Goal: Information Seeking & Learning: Learn about a topic

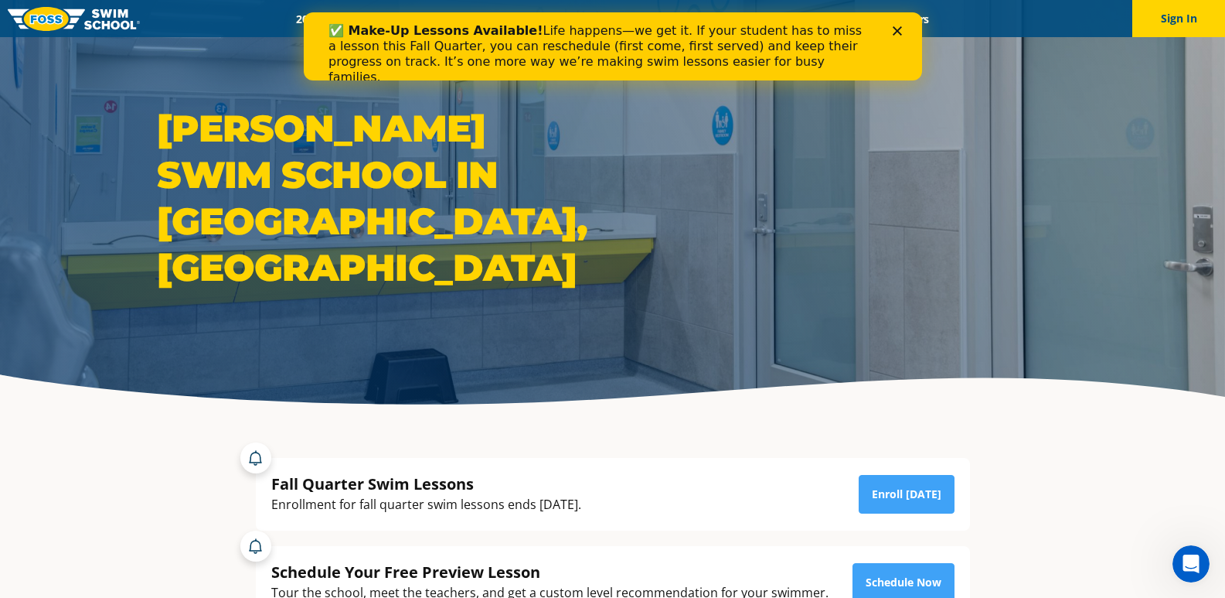
click at [896, 26] on icon "Close" at bounding box center [896, 30] width 9 height 9
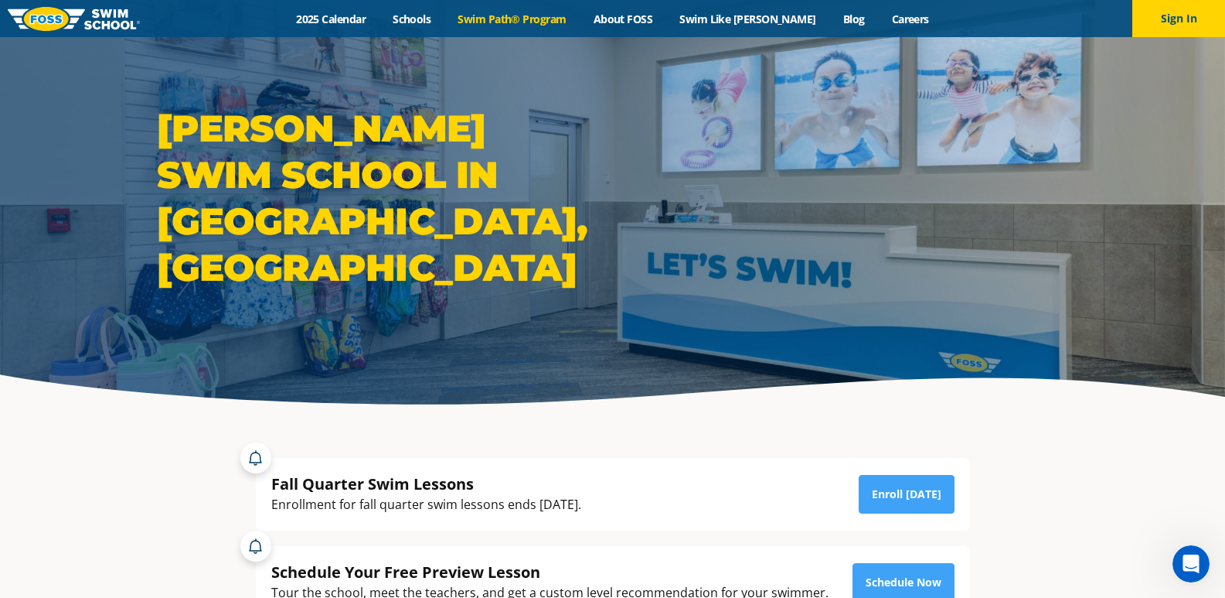
click at [543, 18] on link "Swim Path® Program" at bounding box center [511, 19] width 135 height 15
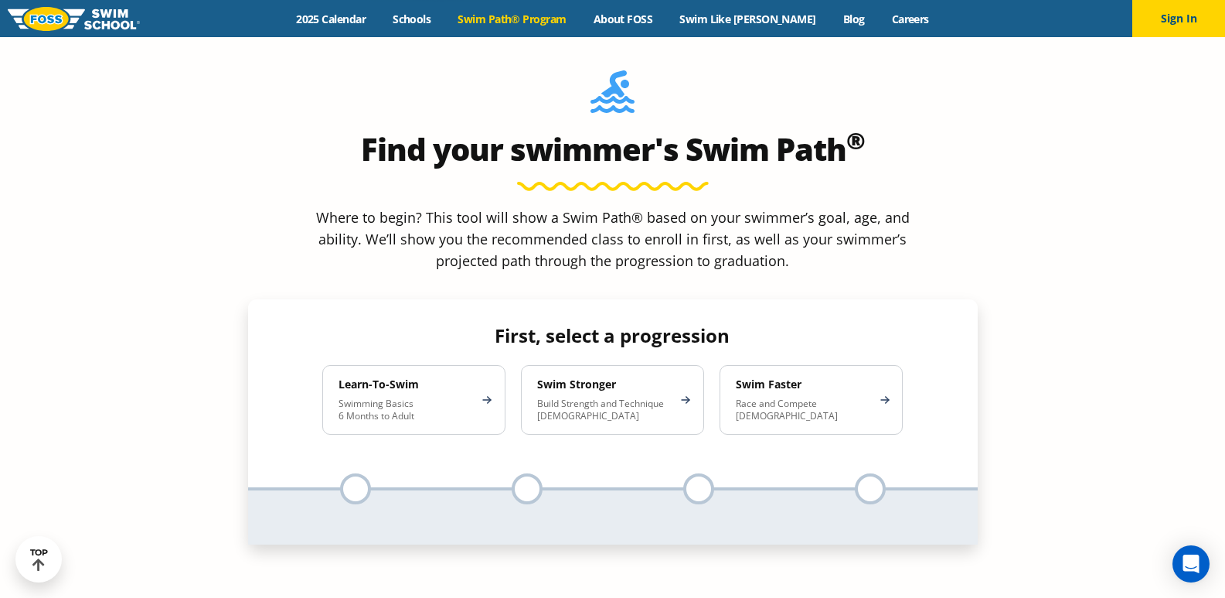
scroll to position [1391, 0]
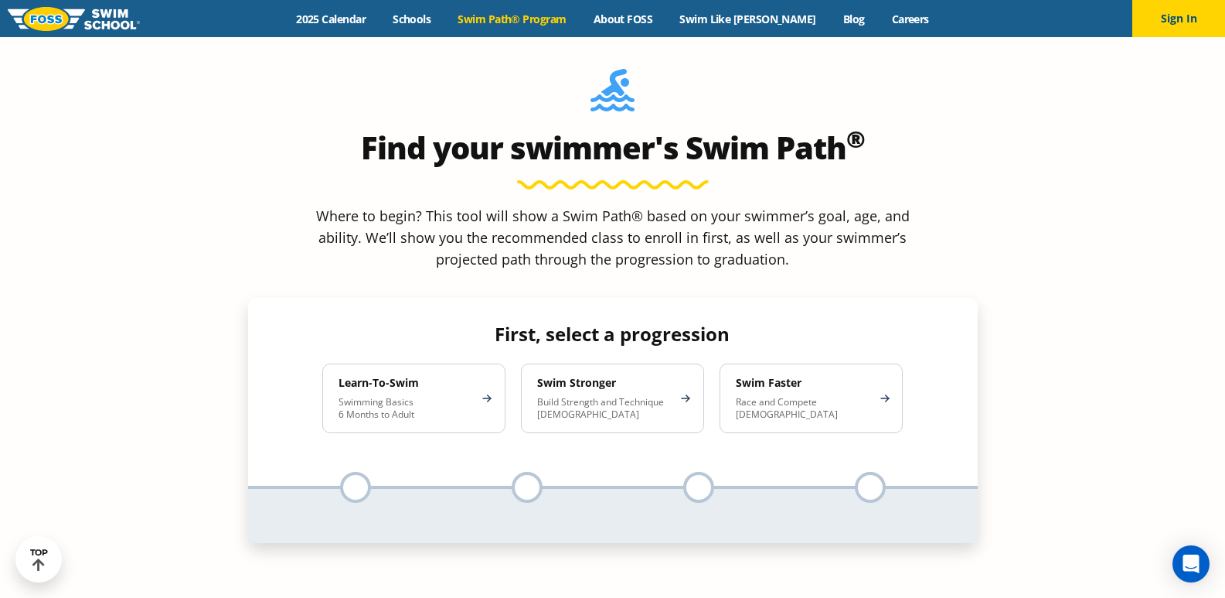
click at [480, 363] on div "Learn-To-Swim Swimming Basics 6 Months to Adult" at bounding box center [413, 398] width 183 height 70
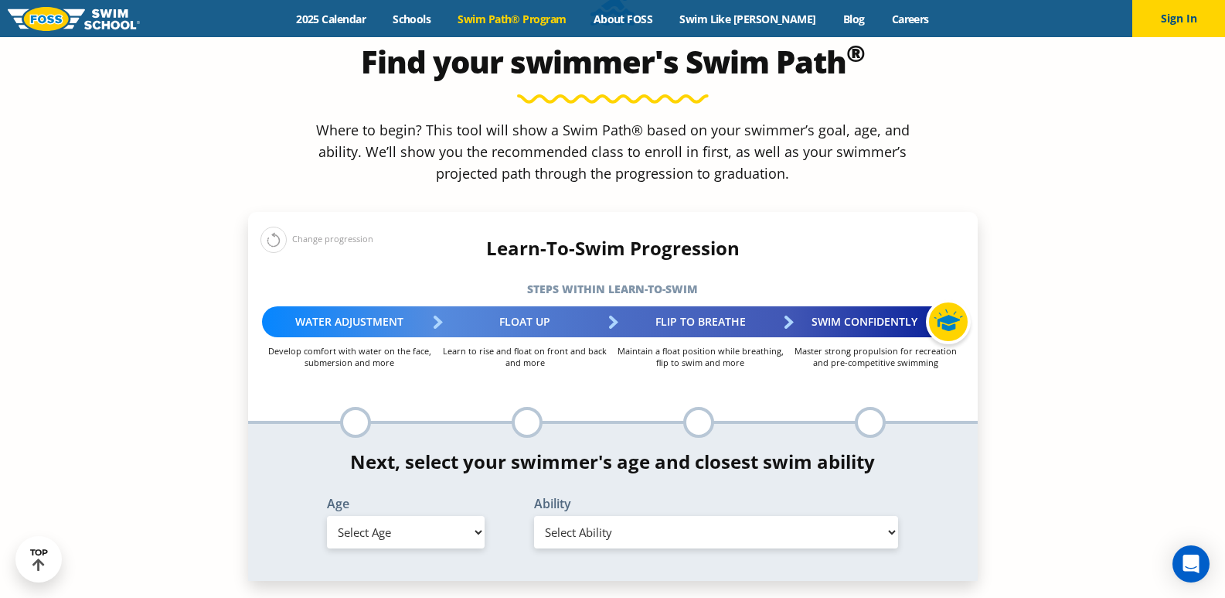
scroll to position [1546, 0]
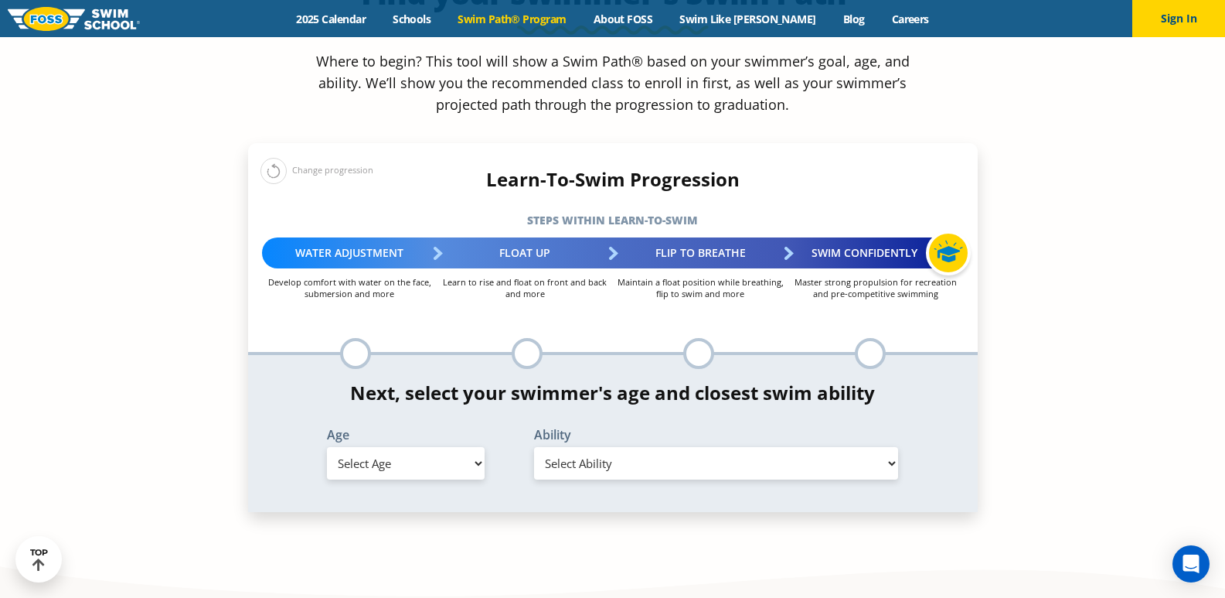
click at [469, 447] on select "Select Age [DEMOGRAPHIC_DATA] months - 1 year 1 year 2 years 3 years 4 years 5 …" at bounding box center [406, 463] width 158 height 32
select select "adult-18-years-"
click at [327, 447] on select "Select Age [DEMOGRAPHIC_DATA] months - 1 year 1 year 2 years 3 years 4 years 5 …" at bounding box center [406, 463] width 158 height 32
click at [838, 447] on select "Select Ability First in-water experience When in the water reliant on a life ja…" at bounding box center [716, 463] width 365 height 32
select select "adult-18-years--uncomfortable-putting-face-in-the-water-andor-getting-water-on-…"
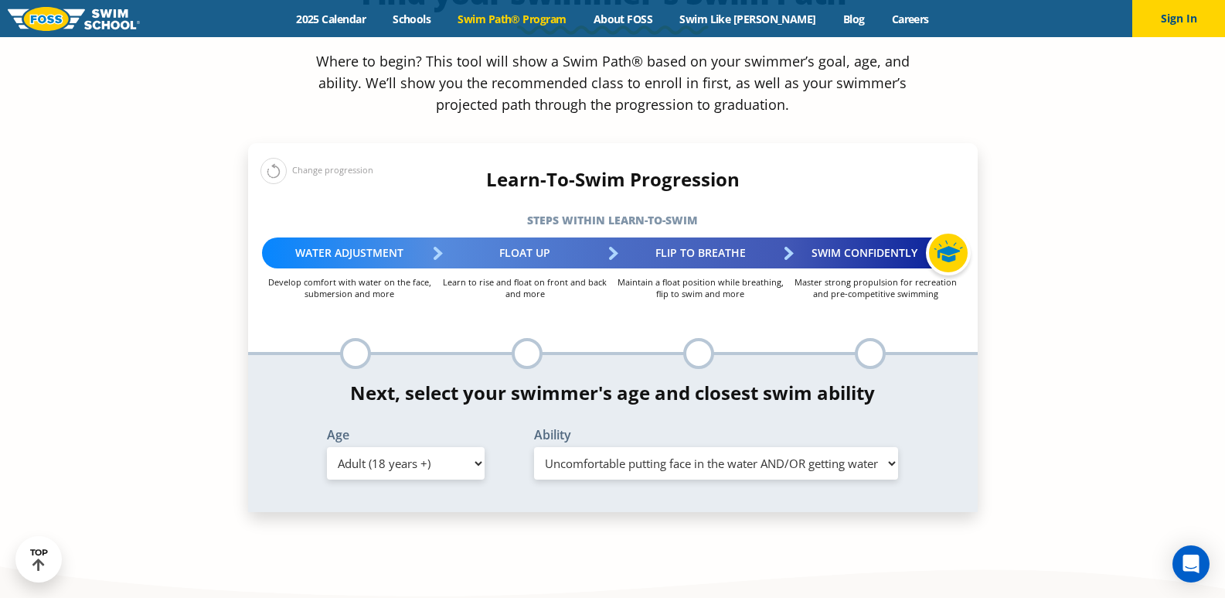
click at [534, 447] on select "Select Ability First in-water experience When in the water reliant on a life ja…" at bounding box center [716, 463] width 365 height 32
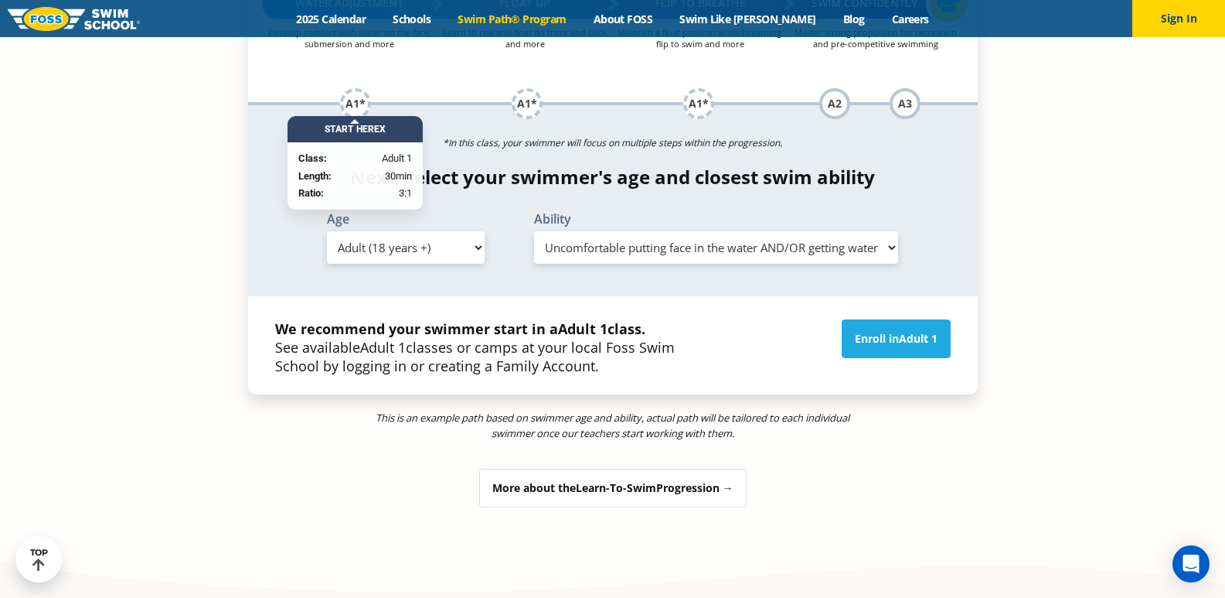
scroll to position [1701, 0]
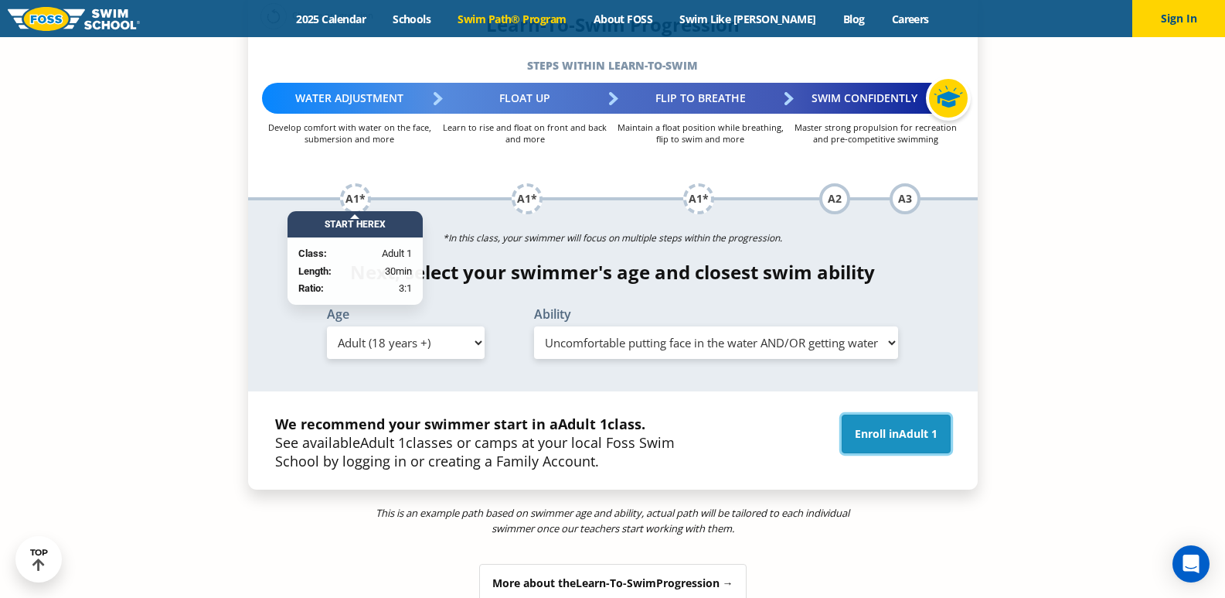
click at [910, 426] on span "Adult 1" at bounding box center [918, 433] width 39 height 15
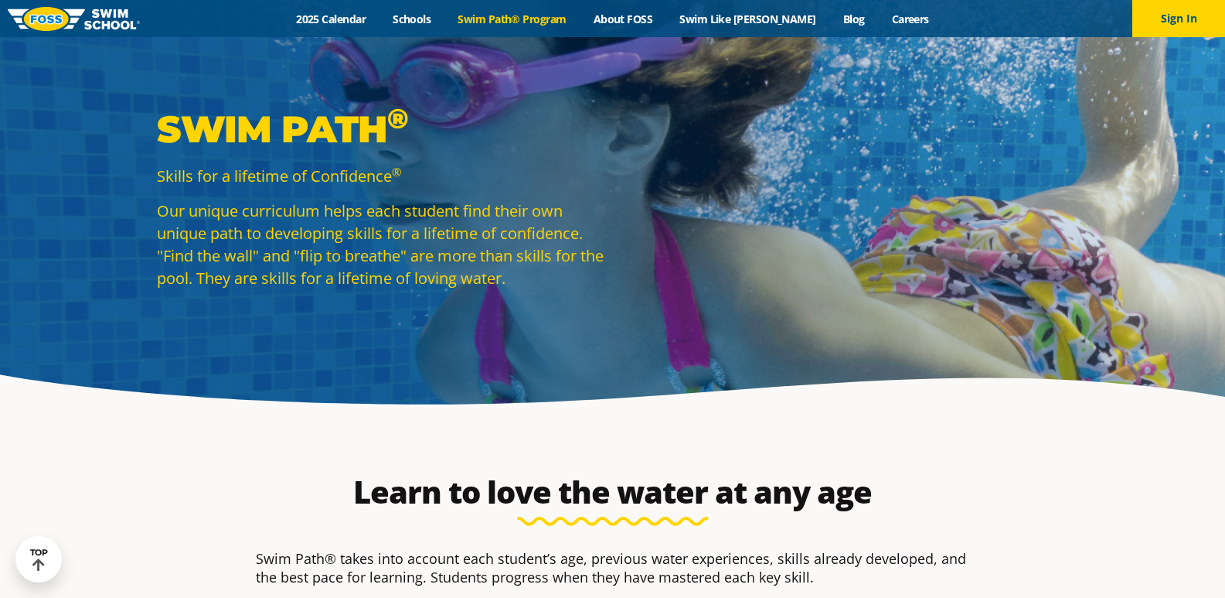
select select "adult-18-years-"
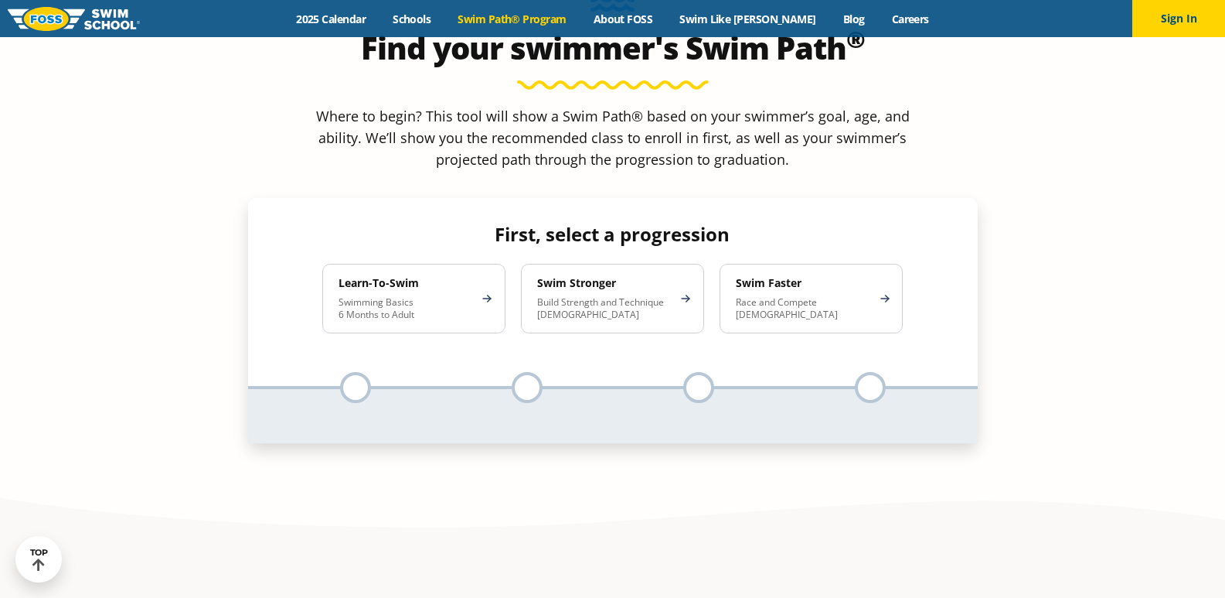
scroll to position [1469, 0]
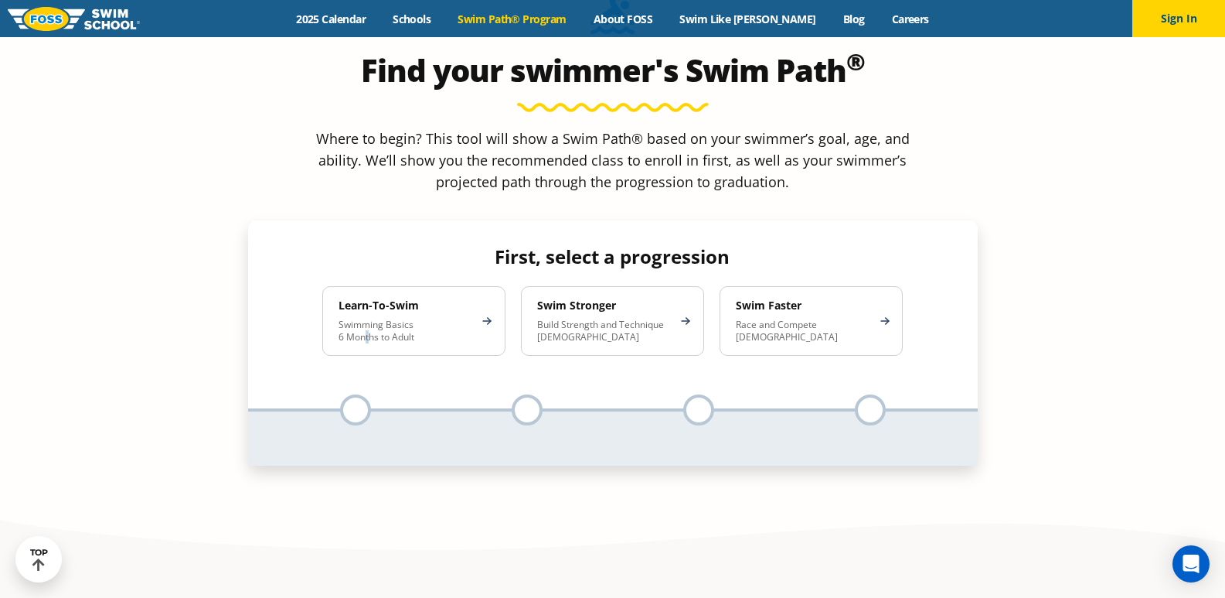
click at [366, 318] on p "Swimming Basics 6 Months to Adult" at bounding box center [406, 330] width 135 height 25
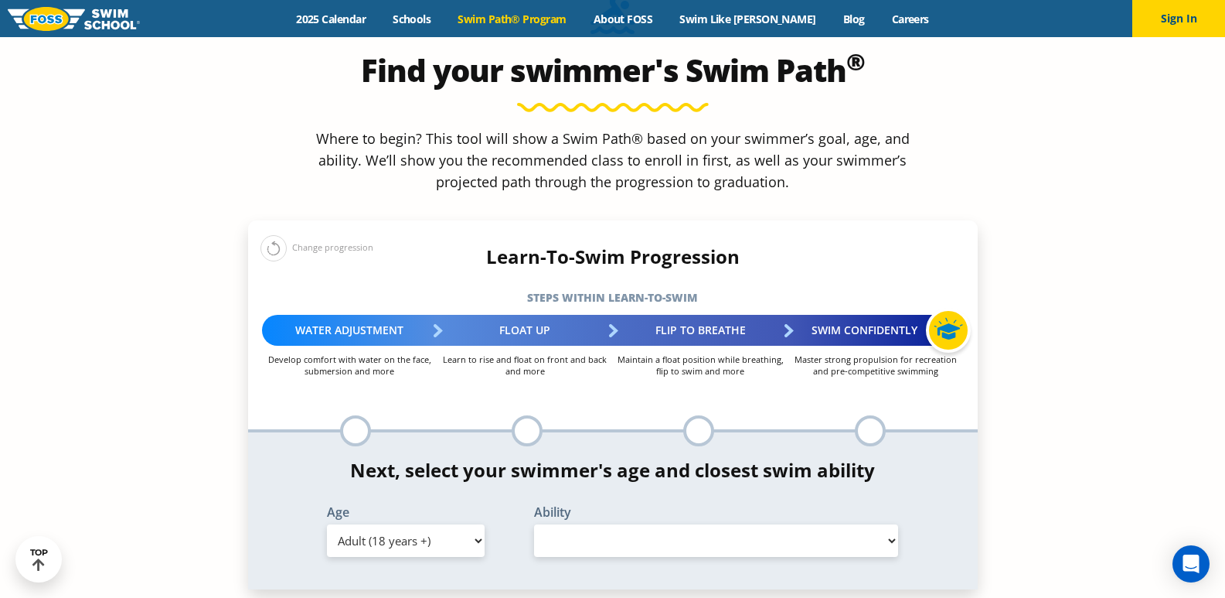
click at [863, 524] on select "Select Ability" at bounding box center [716, 540] width 365 height 32
select select "false"
click at [534, 524] on select "Select Ability" at bounding box center [716, 540] width 365 height 32
click at [882, 524] on select "Select Ability" at bounding box center [716, 540] width 365 height 32
click at [889, 524] on select "Select Ability" at bounding box center [716, 540] width 365 height 32
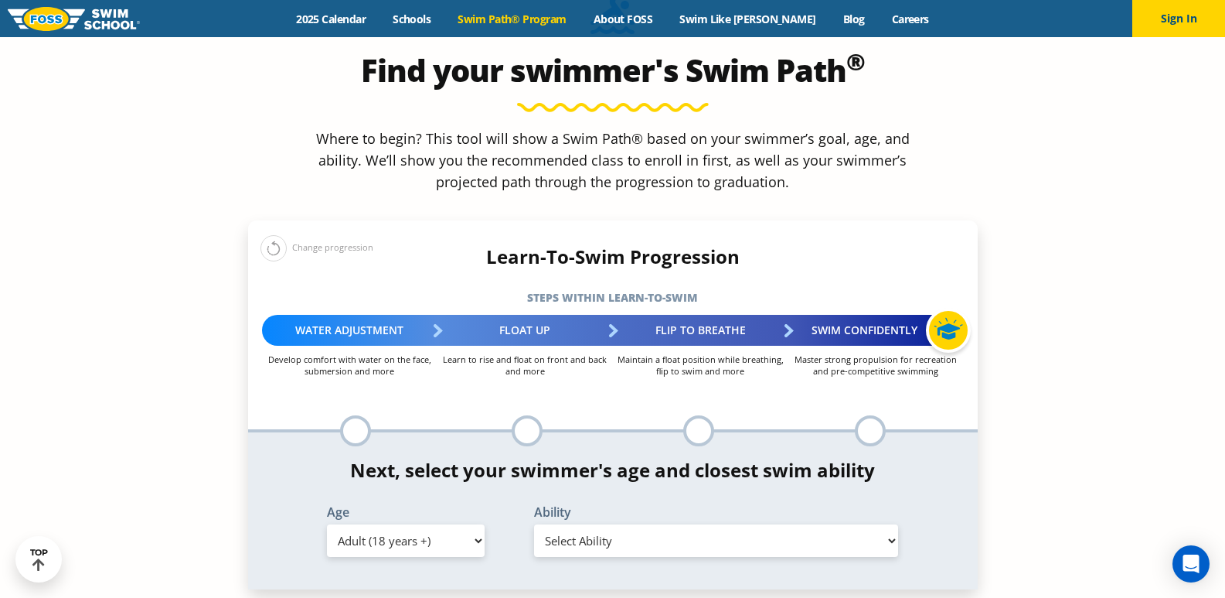
click at [885, 524] on select "Select Ability" at bounding box center [716, 540] width 365 height 32
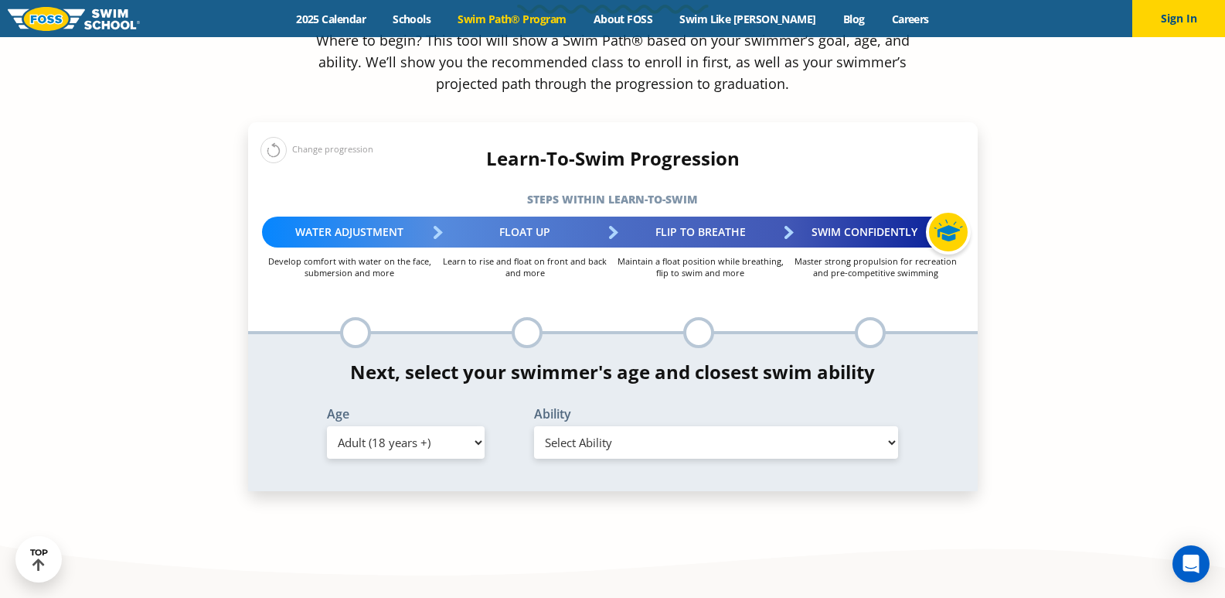
scroll to position [1546, 0]
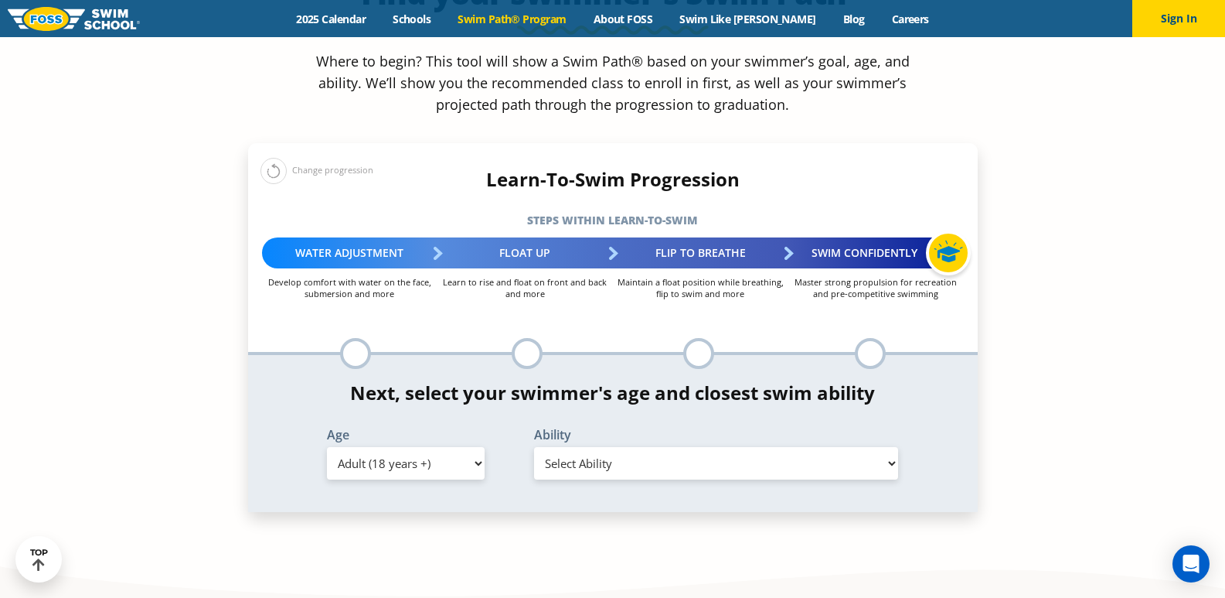
click at [810, 447] on select "Select Ability" at bounding box center [716, 463] width 365 height 32
click at [1046, 322] on section "Find your swimmer's Swim Path ® Where to begin? This tool will show a Swim Path…" at bounding box center [612, 235] width 1225 height 750
